Goal: Transaction & Acquisition: Purchase product/service

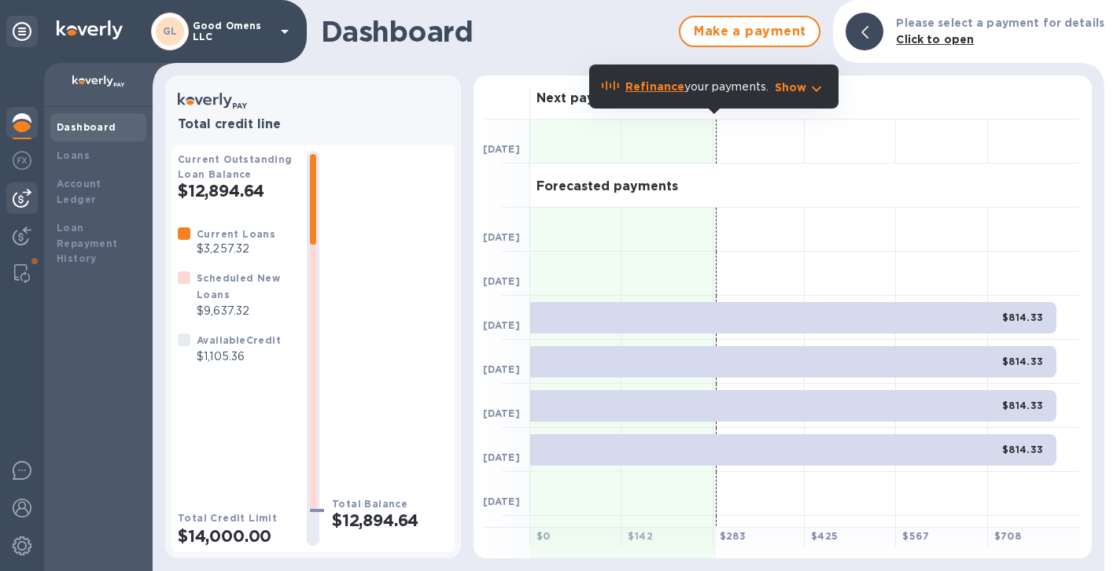
click at [29, 197] on img at bounding box center [22, 198] width 19 height 19
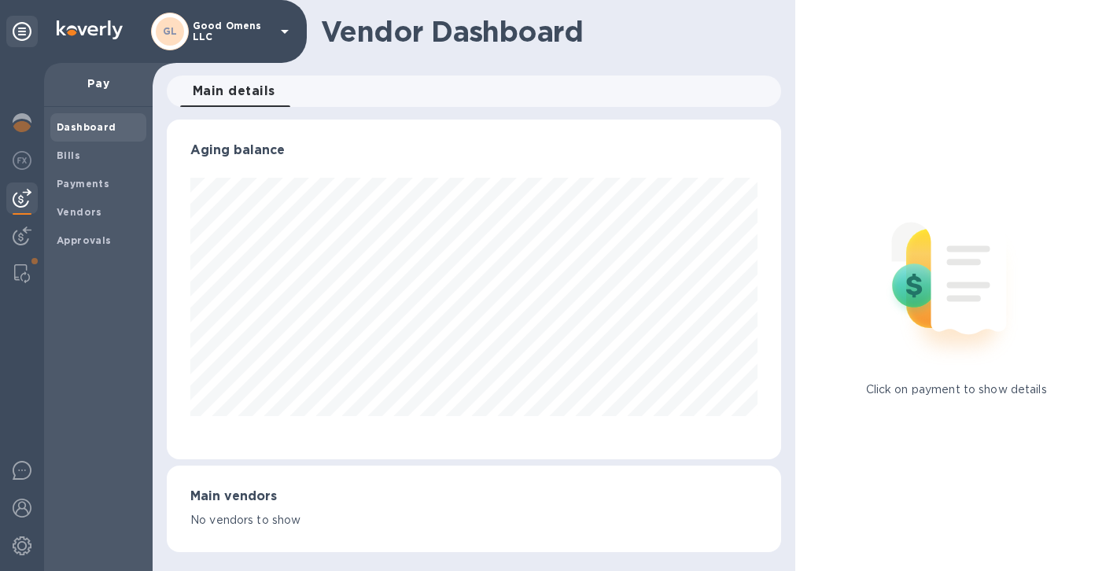
scroll to position [786328, 786060]
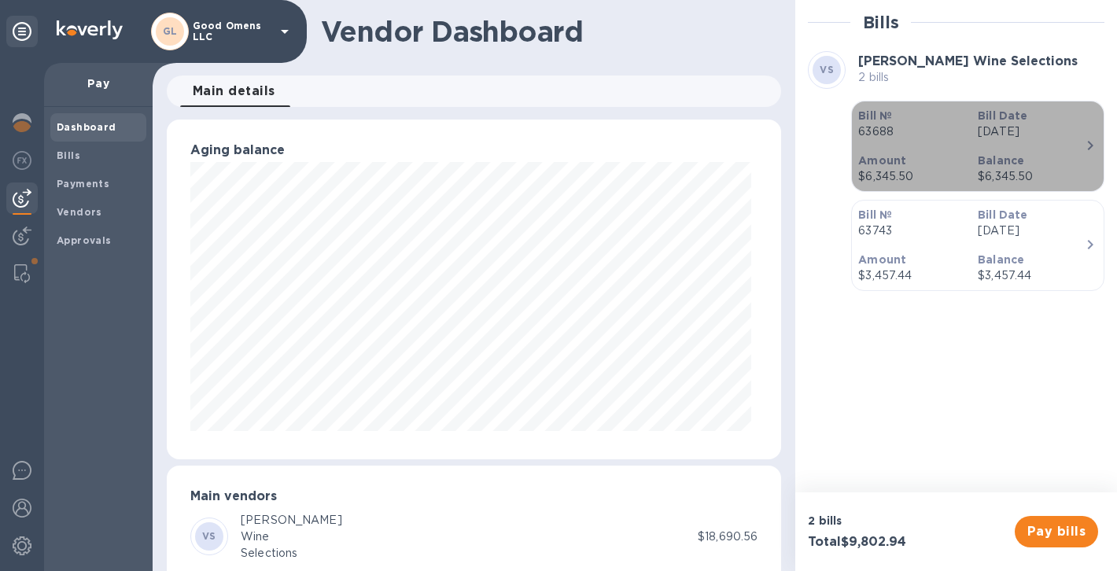
click at [927, 138] on p "63688" at bounding box center [911, 132] width 107 height 17
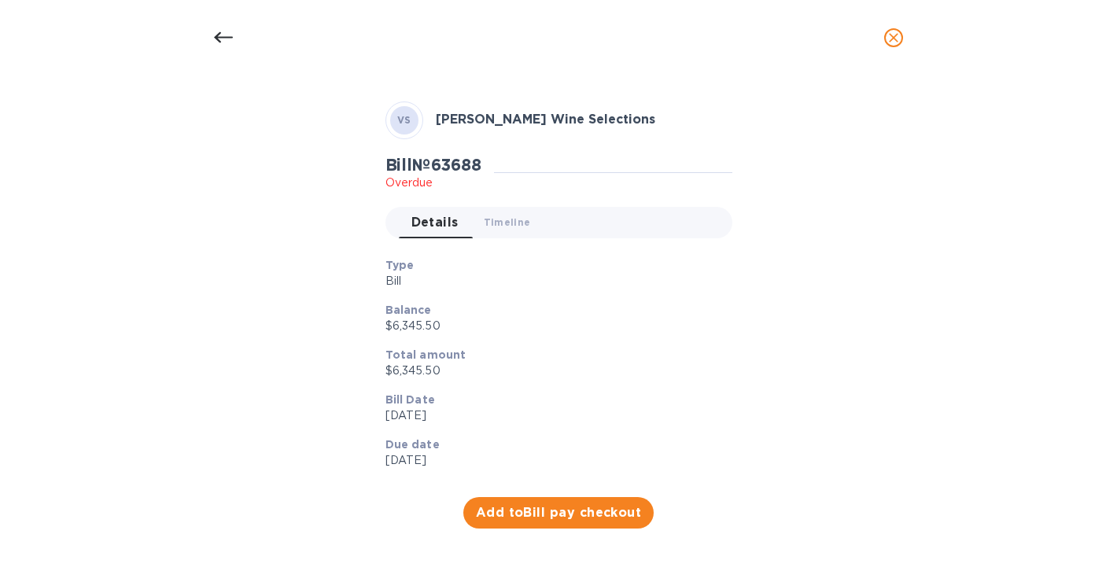
scroll to position [49, 0]
click at [609, 512] on span "Add to Bill pay checkout" at bounding box center [559, 512] width 166 height 19
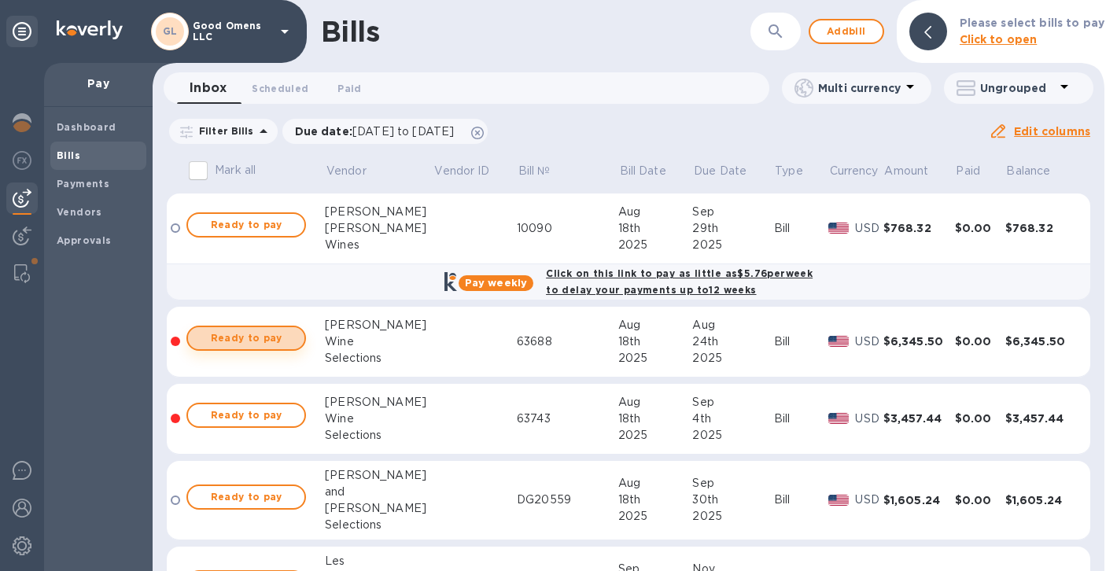
click at [264, 334] on span "Ready to pay" at bounding box center [246, 338] width 91 height 19
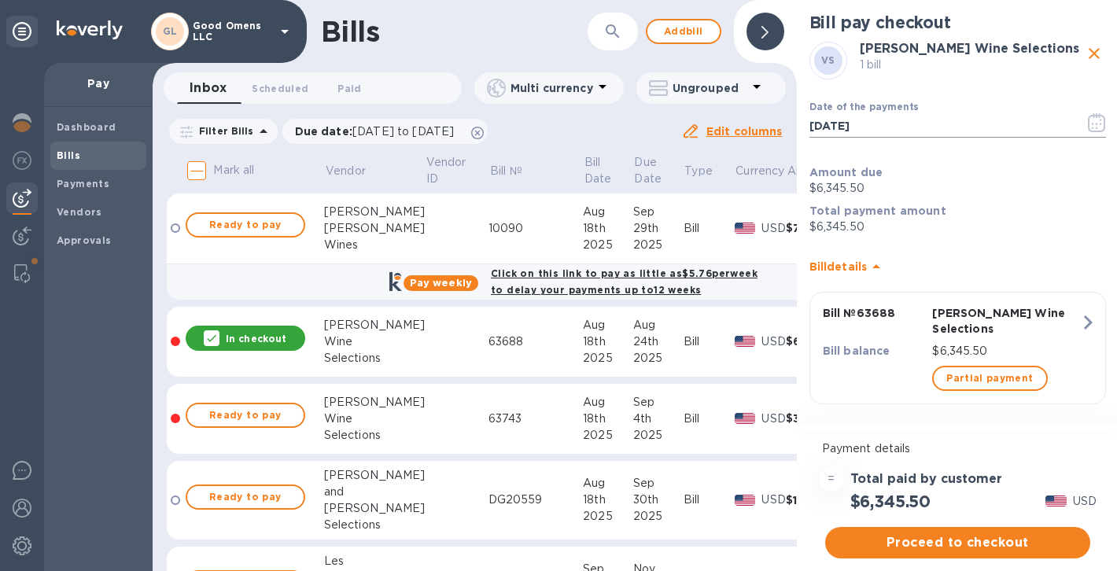
click at [1102, 130] on icon "button" at bounding box center [1097, 122] width 18 height 19
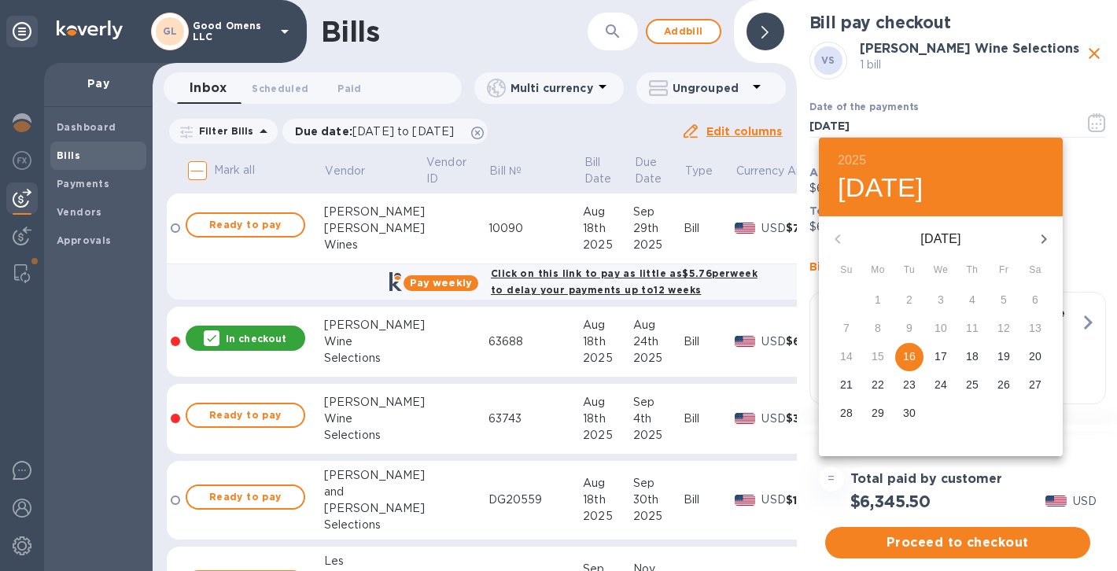
click at [938, 384] on p "24" at bounding box center [941, 385] width 13 height 16
type input "[DATE]"
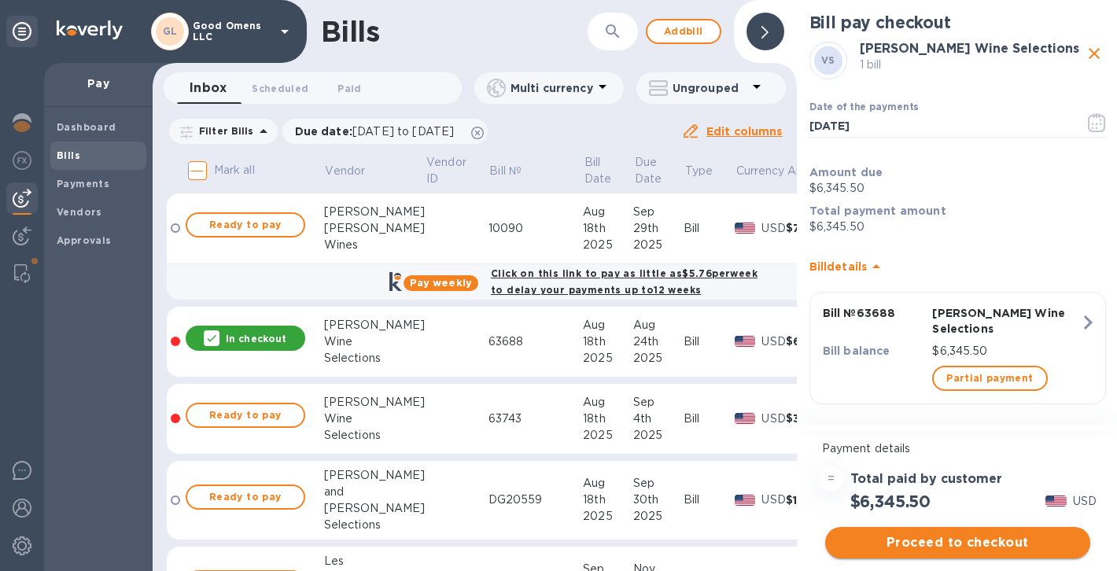
click at [934, 542] on span "Proceed to checkout" at bounding box center [958, 542] width 240 height 19
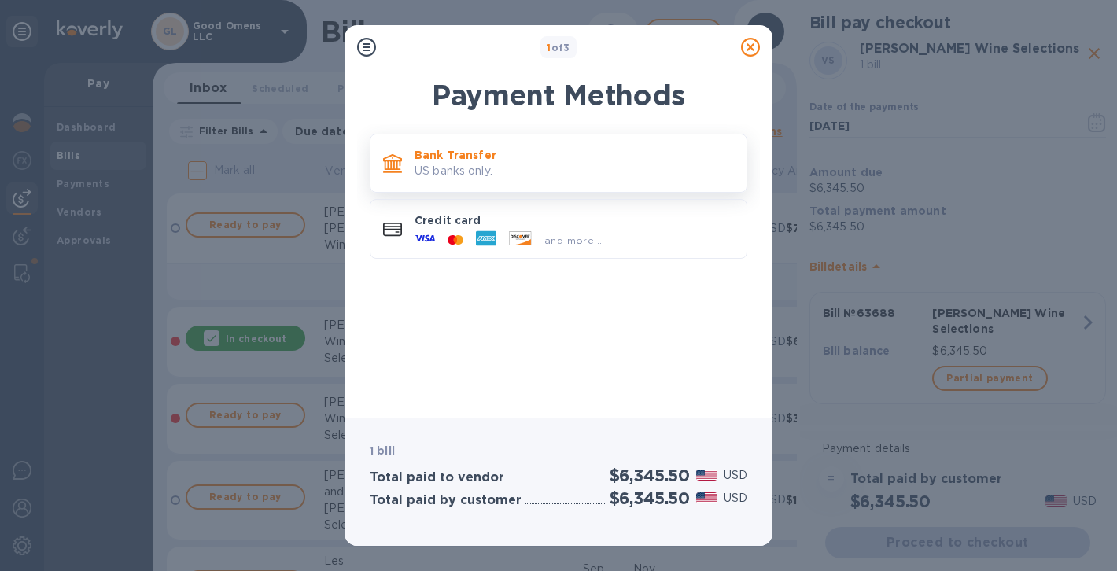
click at [598, 173] on p "US banks only." at bounding box center [574, 171] width 319 height 17
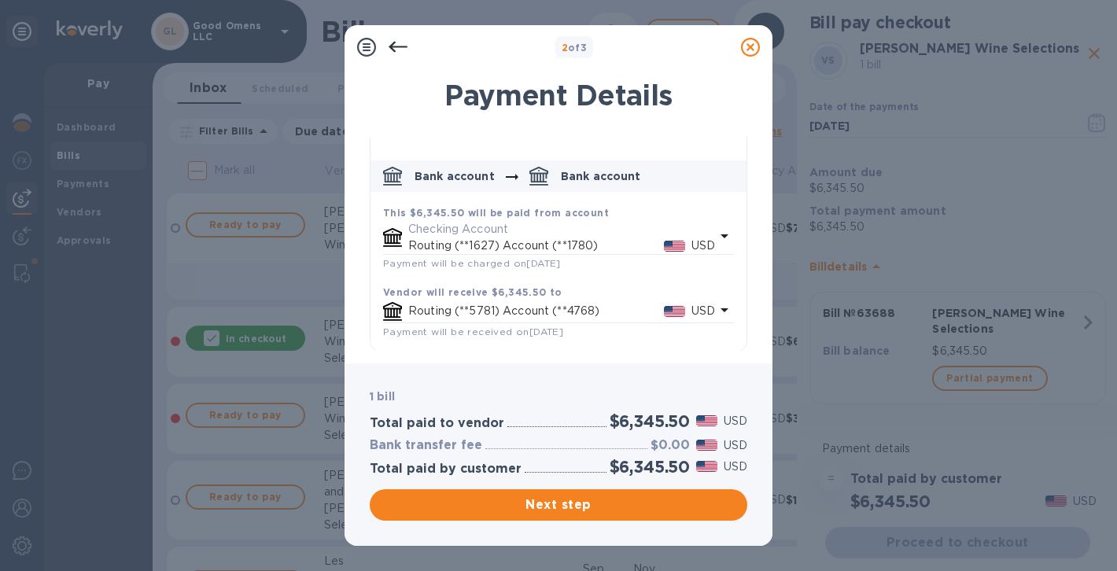
scroll to position [52, 0]
click at [585, 503] on span "Next step" at bounding box center [558, 505] width 352 height 19
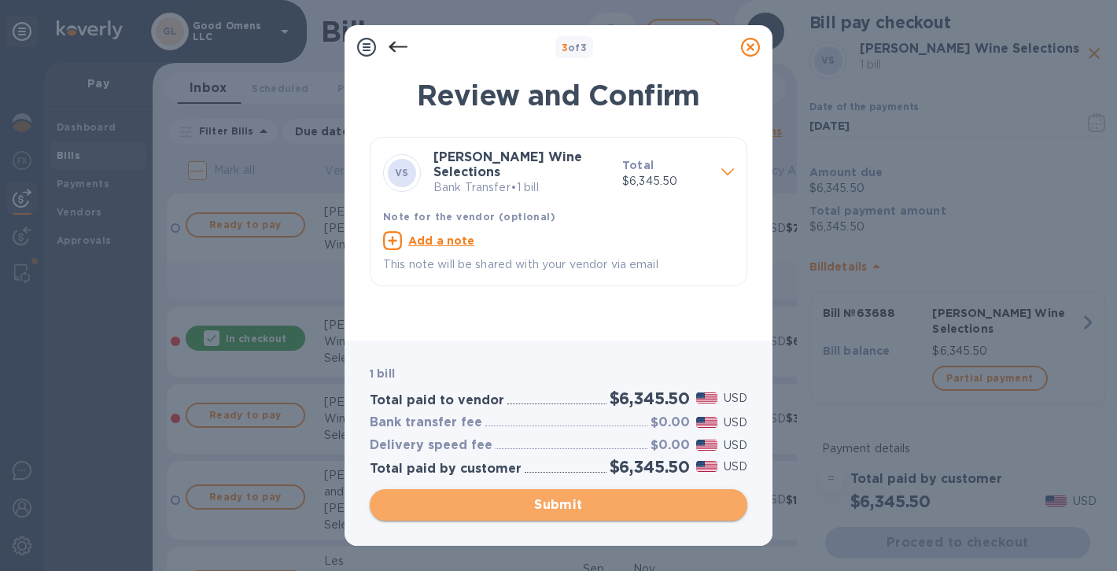
click at [560, 503] on span "Submit" at bounding box center [558, 505] width 352 height 19
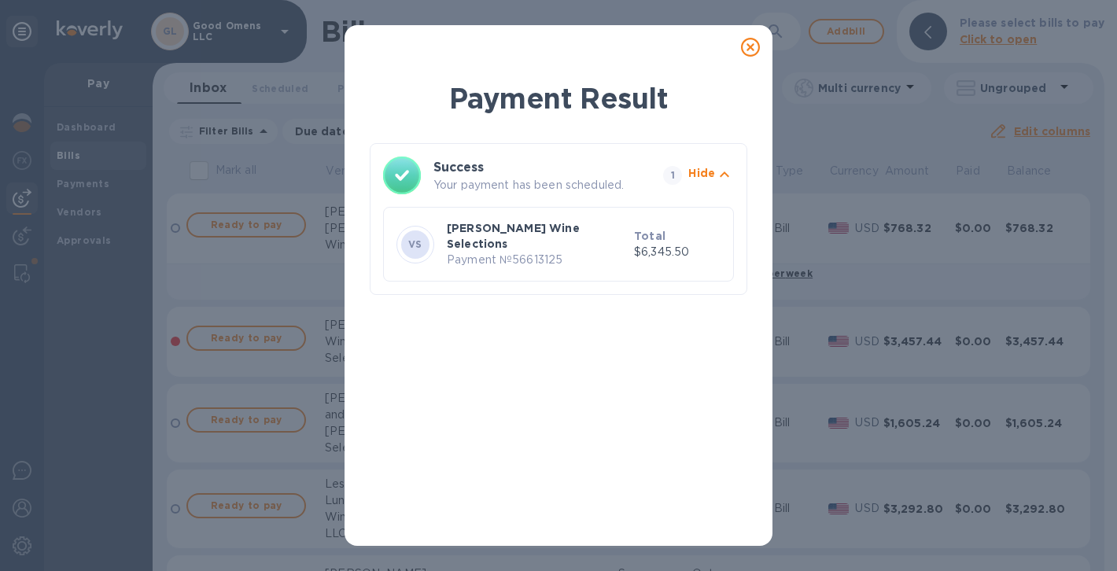
click at [750, 50] on icon at bounding box center [750, 47] width 19 height 19
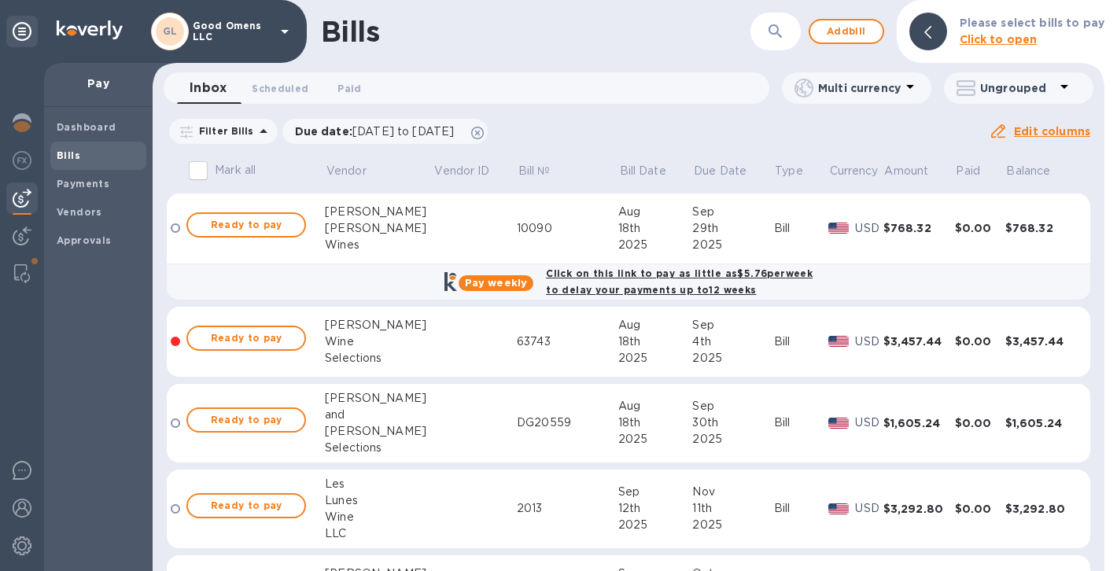
scroll to position [0, 0]
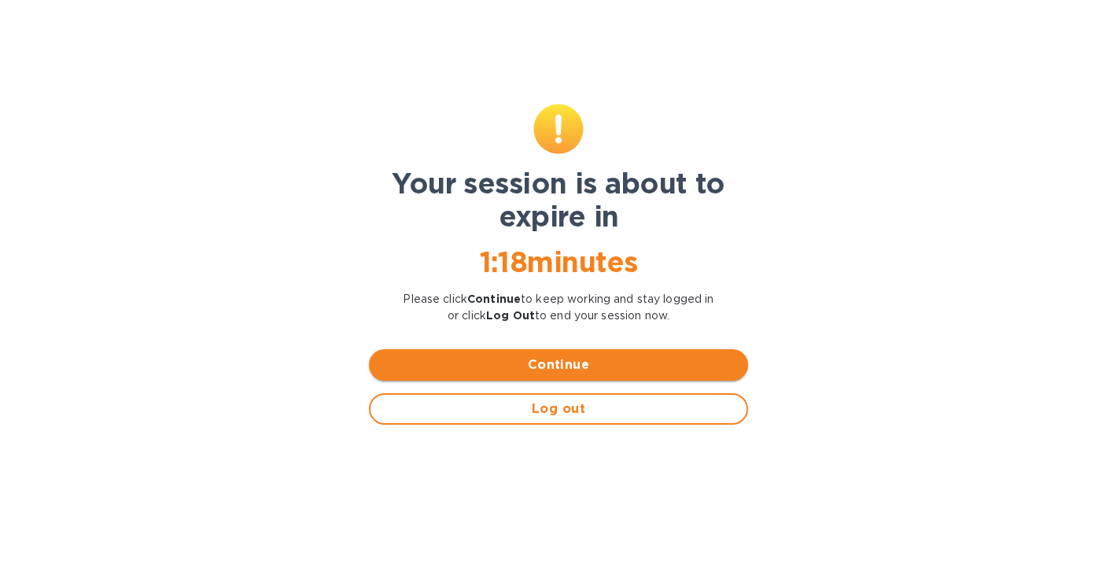
click at [503, 360] on span "Continue" at bounding box center [559, 365] width 354 height 19
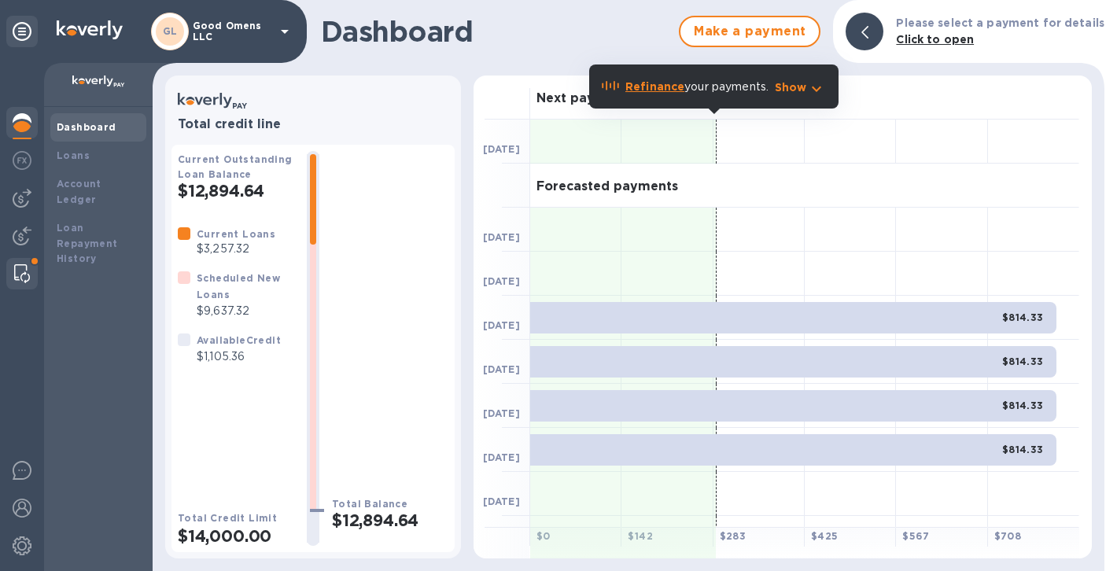
click at [11, 282] on div at bounding box center [22, 273] width 28 height 31
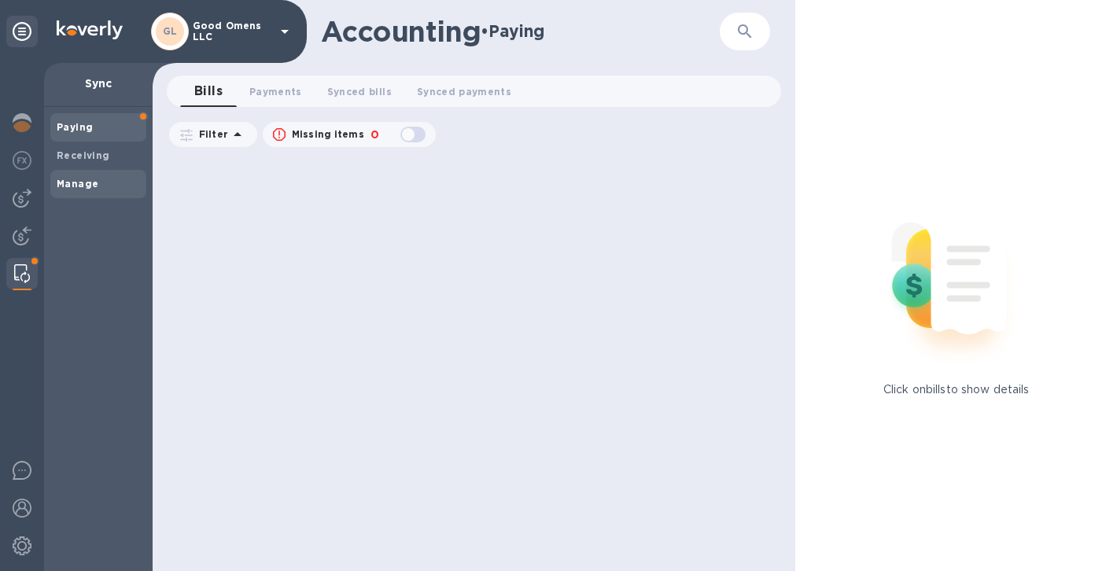
click at [91, 178] on b "Manage" at bounding box center [78, 184] width 42 height 12
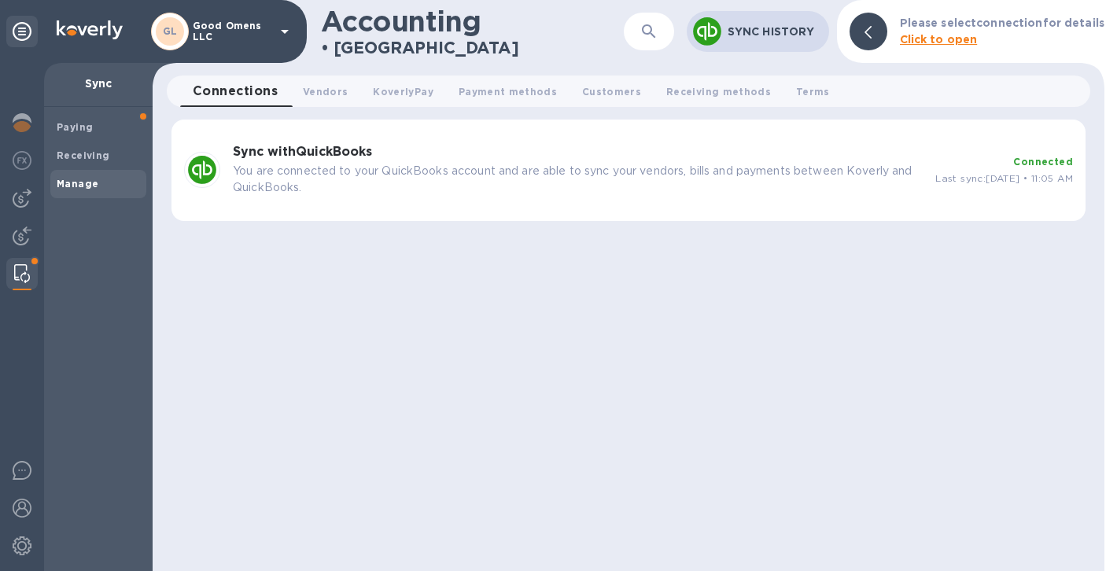
click at [775, 179] on p "You are connected to your QuickBooks account and are able to sync your vendors,…" at bounding box center [578, 179] width 690 height 33
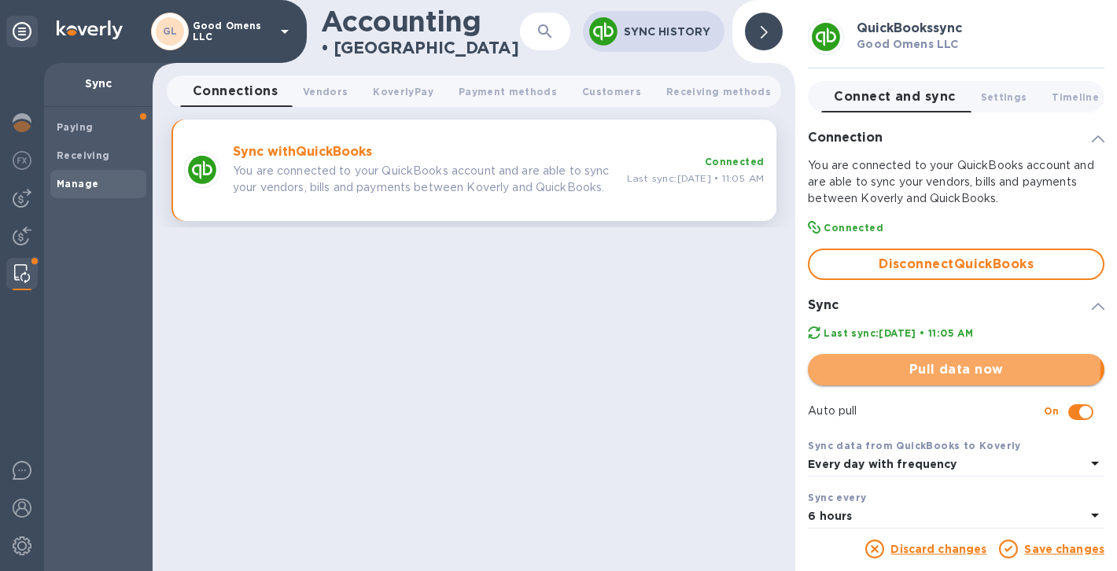
click at [950, 364] on span "Pull data now" at bounding box center [955, 369] width 271 height 19
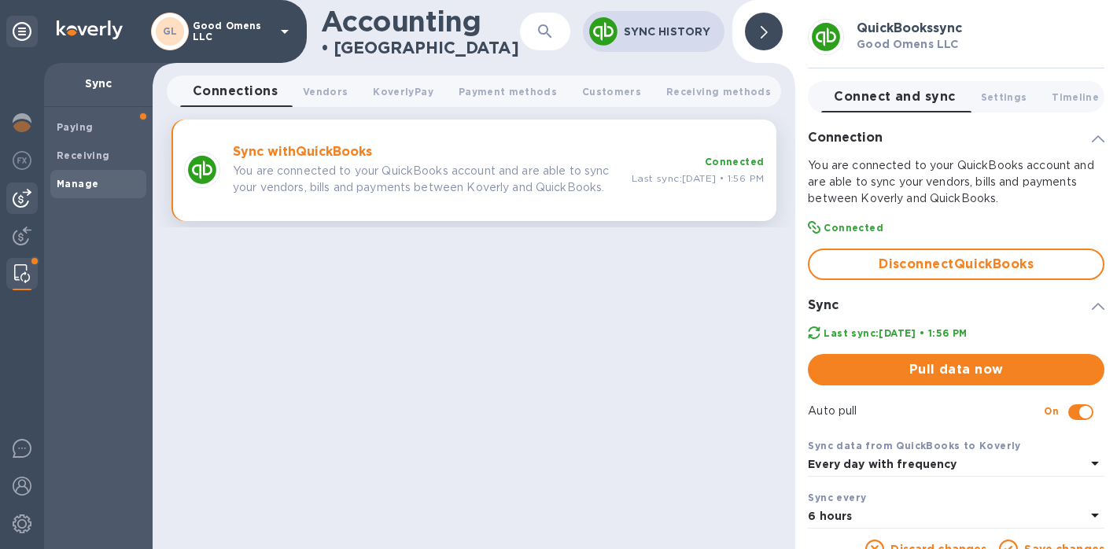
click at [27, 199] on img at bounding box center [22, 198] width 19 height 19
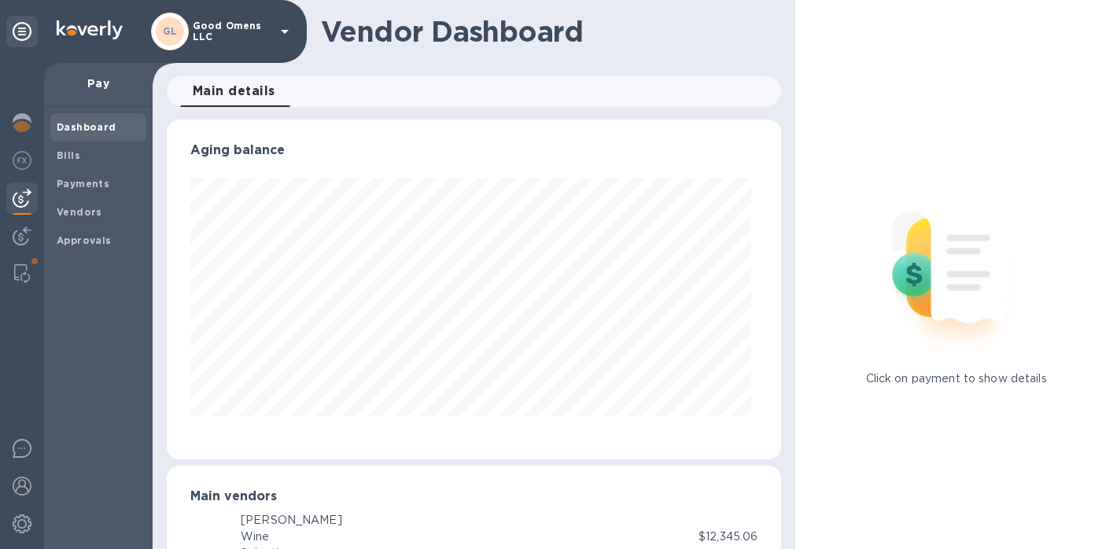
scroll to position [340, 609]
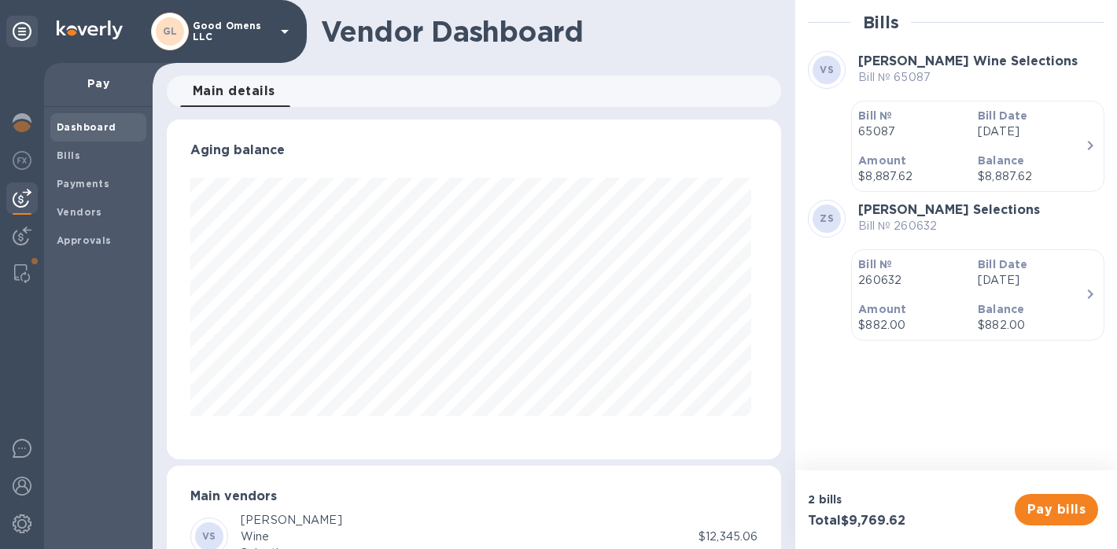
scroll to position [340, 609]
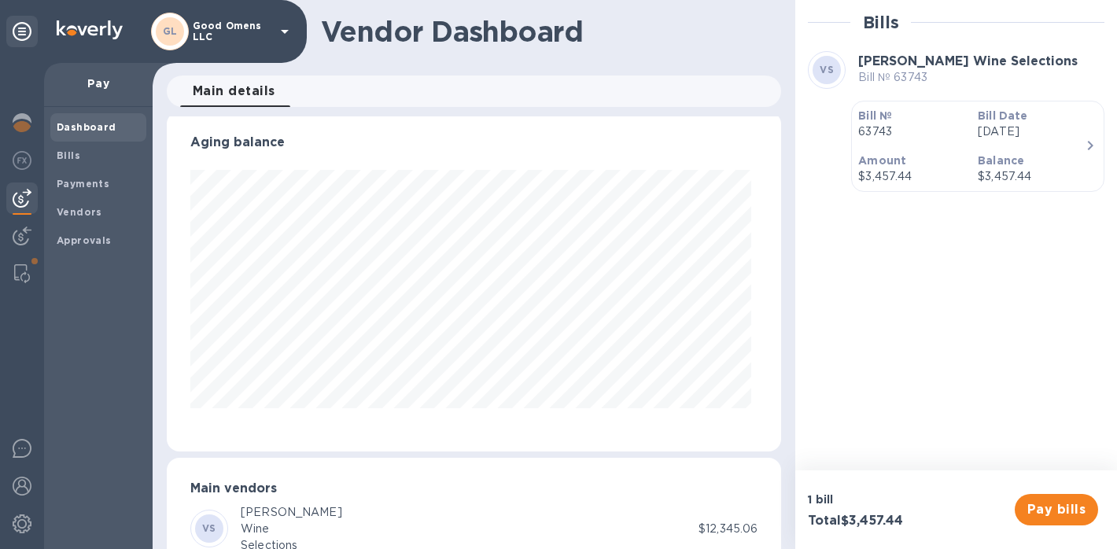
scroll to position [2, 0]
